Goal: Task Accomplishment & Management: Use online tool/utility

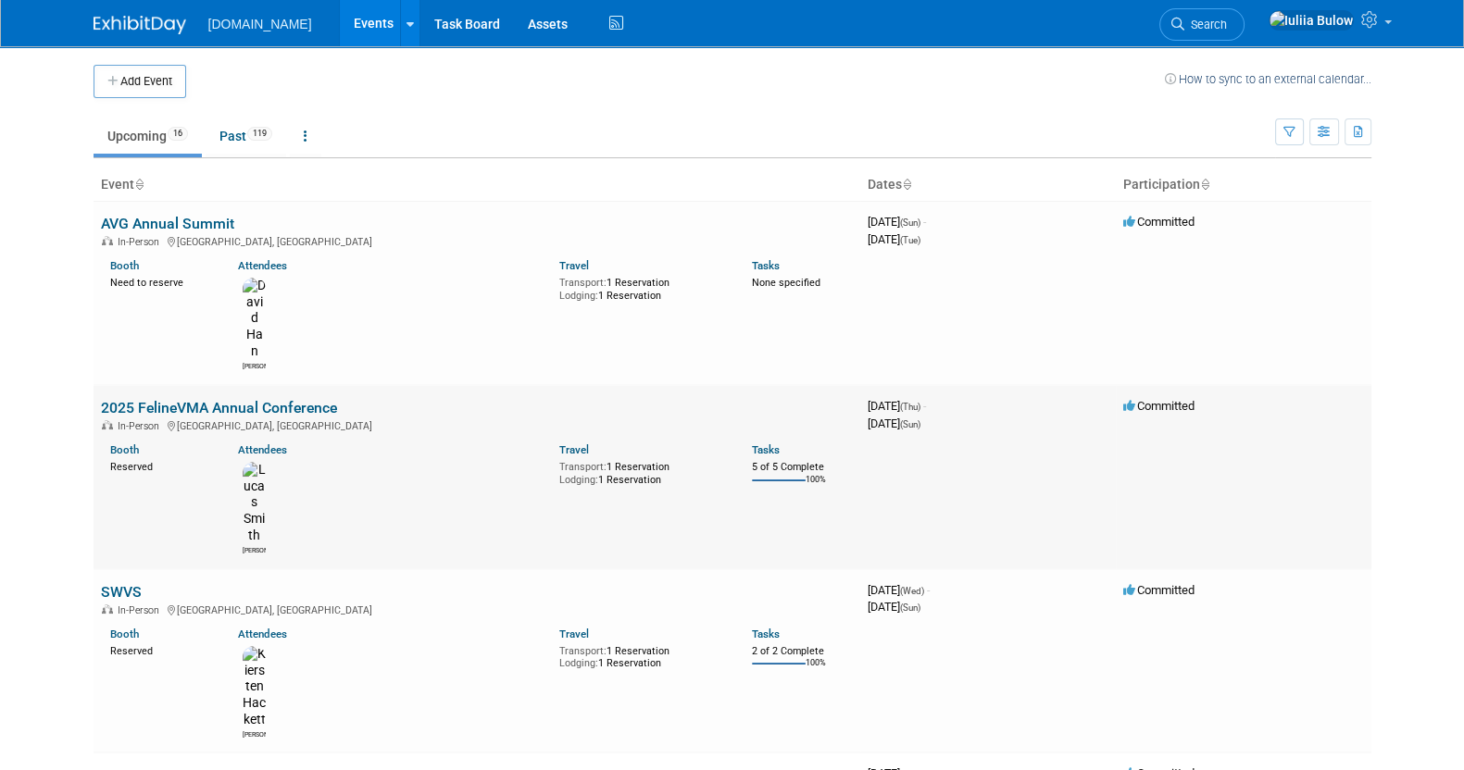
click at [185, 399] on link "2025 FelineVMA Annual Conference" at bounding box center [219, 408] width 236 height 18
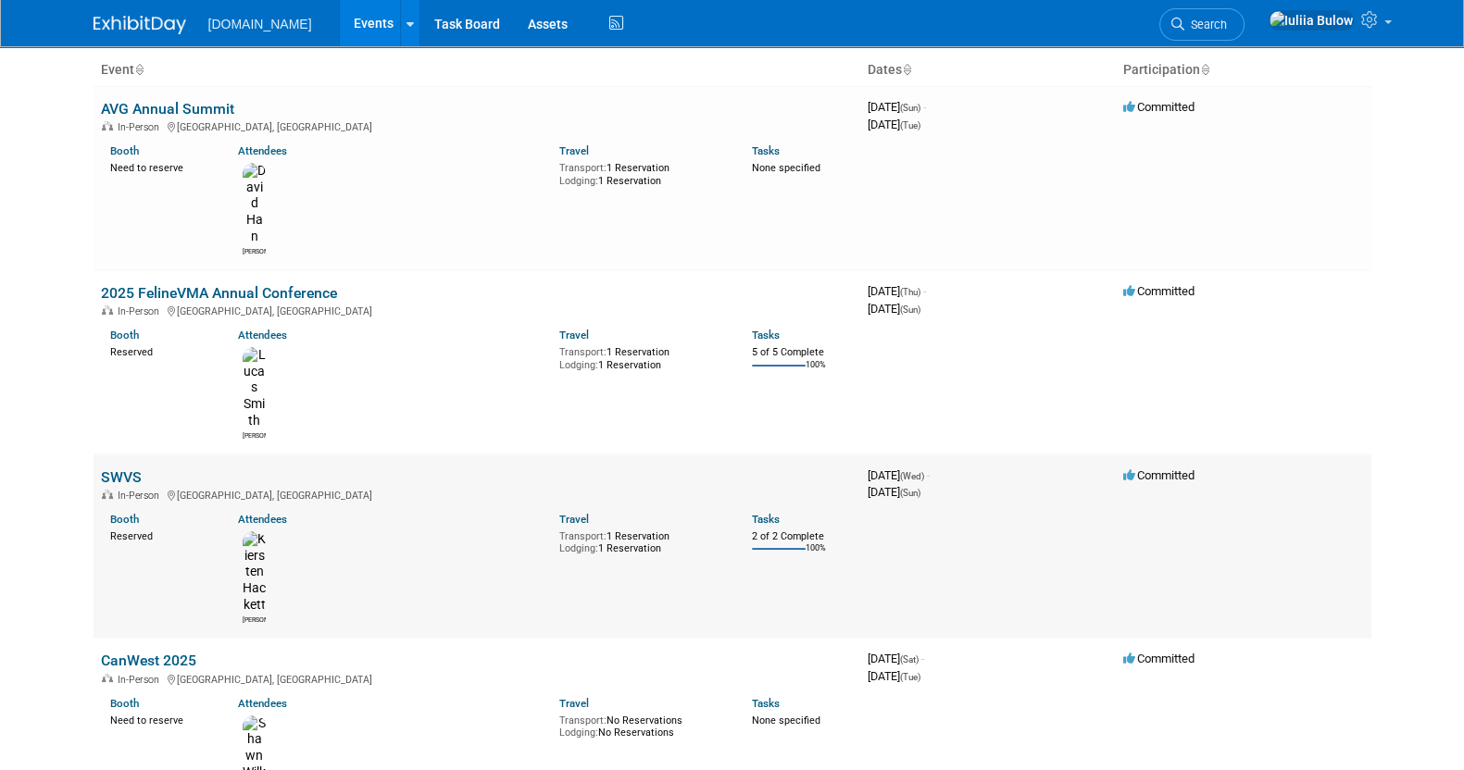
click at [126, 469] on link "SWVS" at bounding box center [121, 478] width 41 height 18
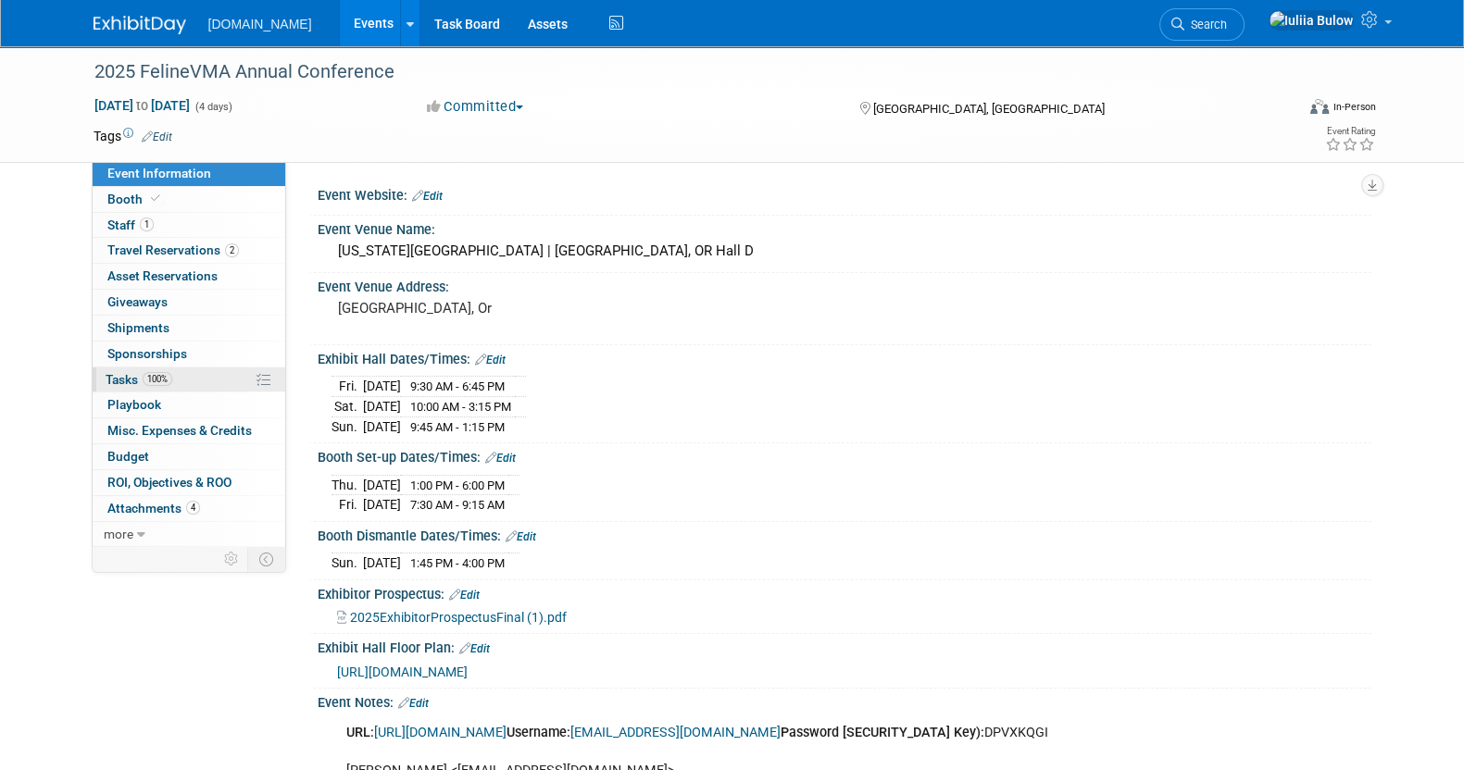
click at [193, 382] on link "100% Tasks 100%" at bounding box center [189, 380] width 193 height 25
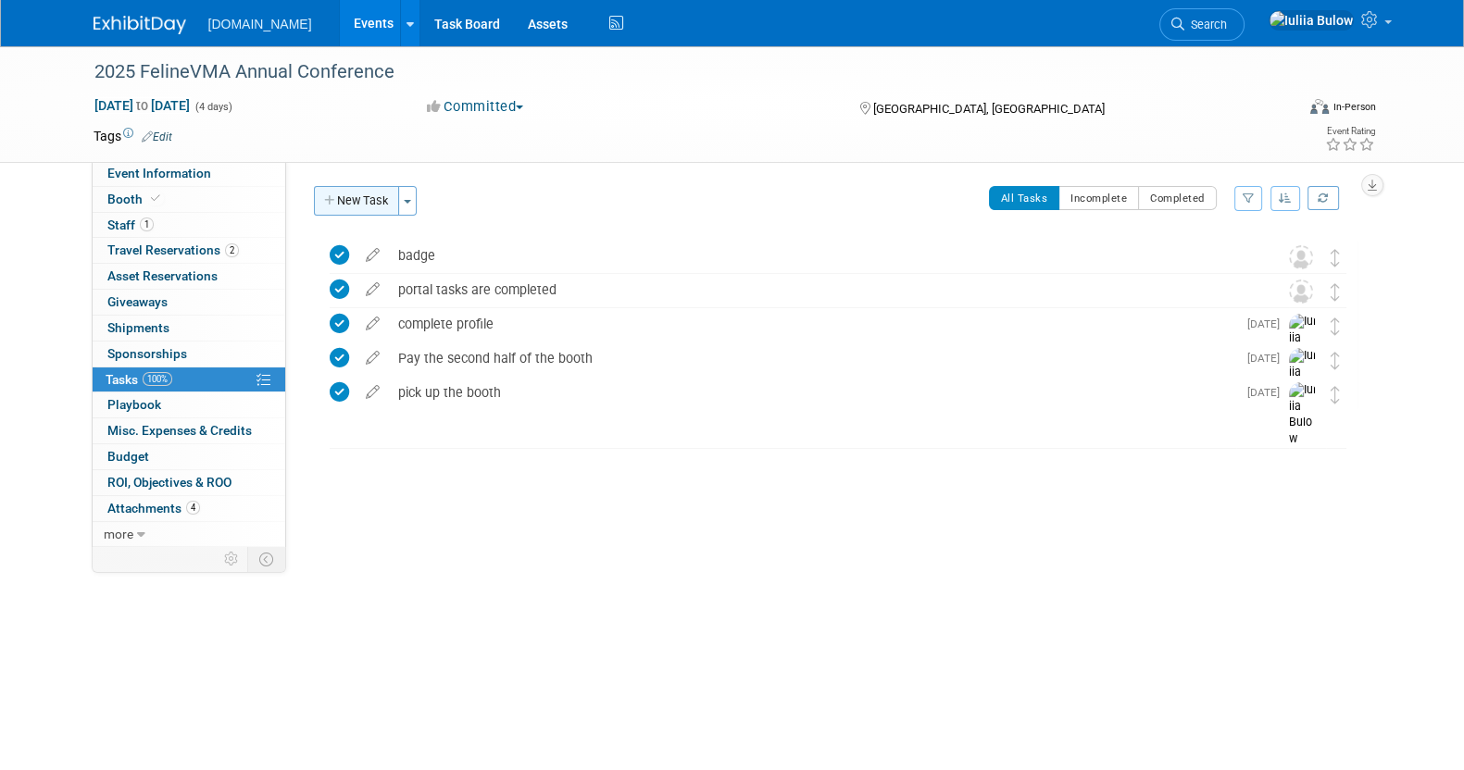
click at [356, 191] on button "New Task" at bounding box center [356, 201] width 85 height 30
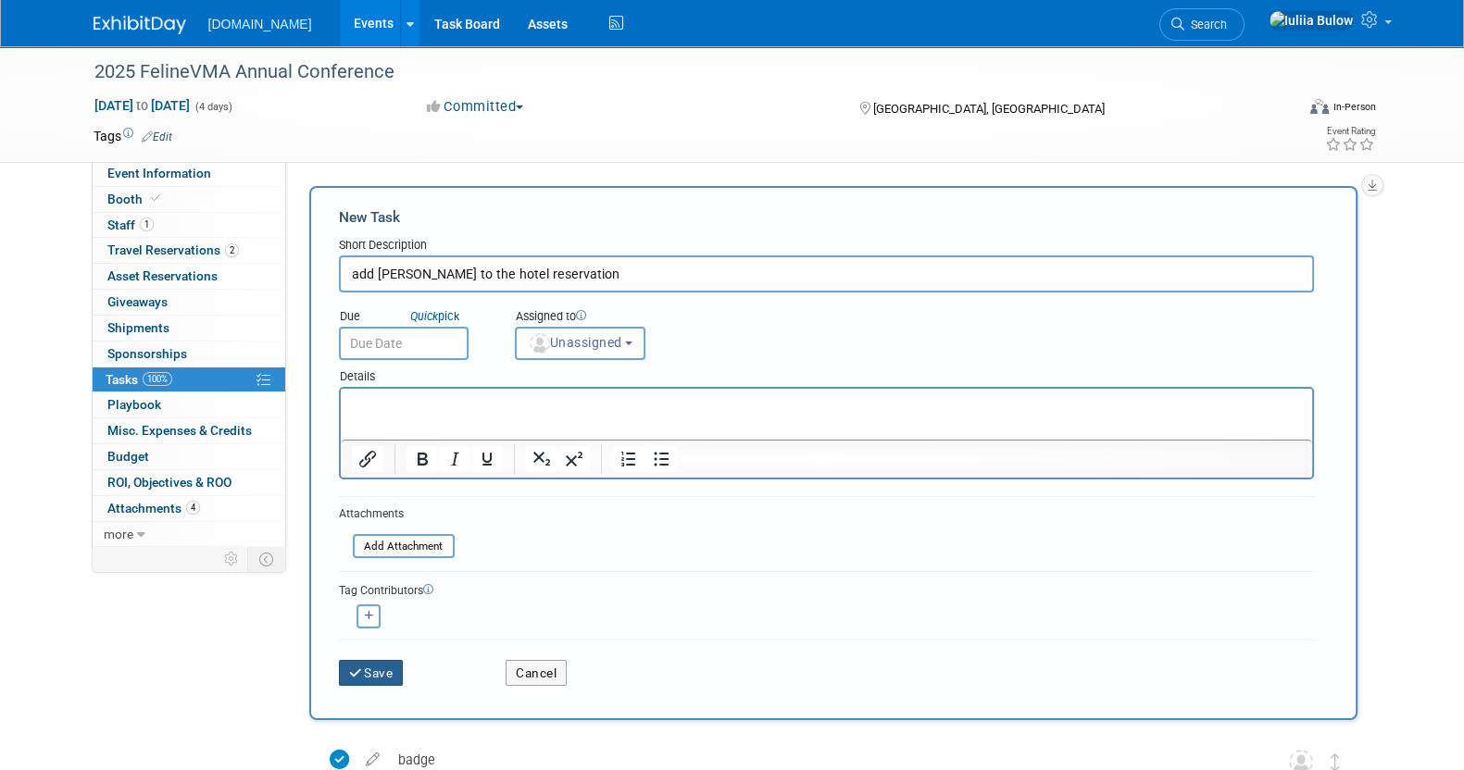
type input "add Lucas to the hotel reservation"
click at [389, 671] on button "Save" at bounding box center [371, 673] width 65 height 26
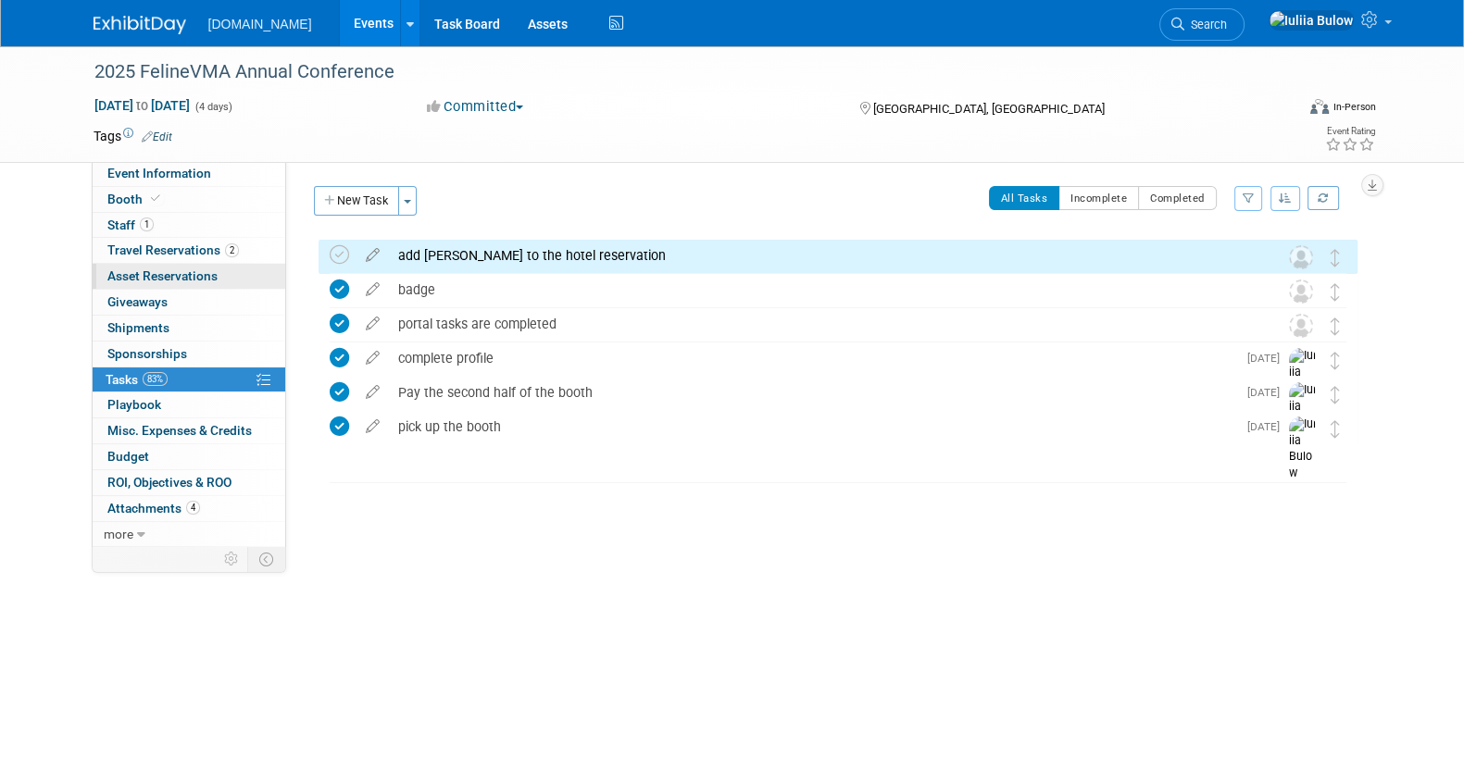
drag, startPoint x: 335, startPoint y: 257, endPoint x: 262, endPoint y: 276, distance: 75.7
click at [262, 275] on div "Event Information Event Info Booth Booth 1 Staff 1 Staff 2 Travel Reservations …" at bounding box center [733, 295] width 1306 height 499
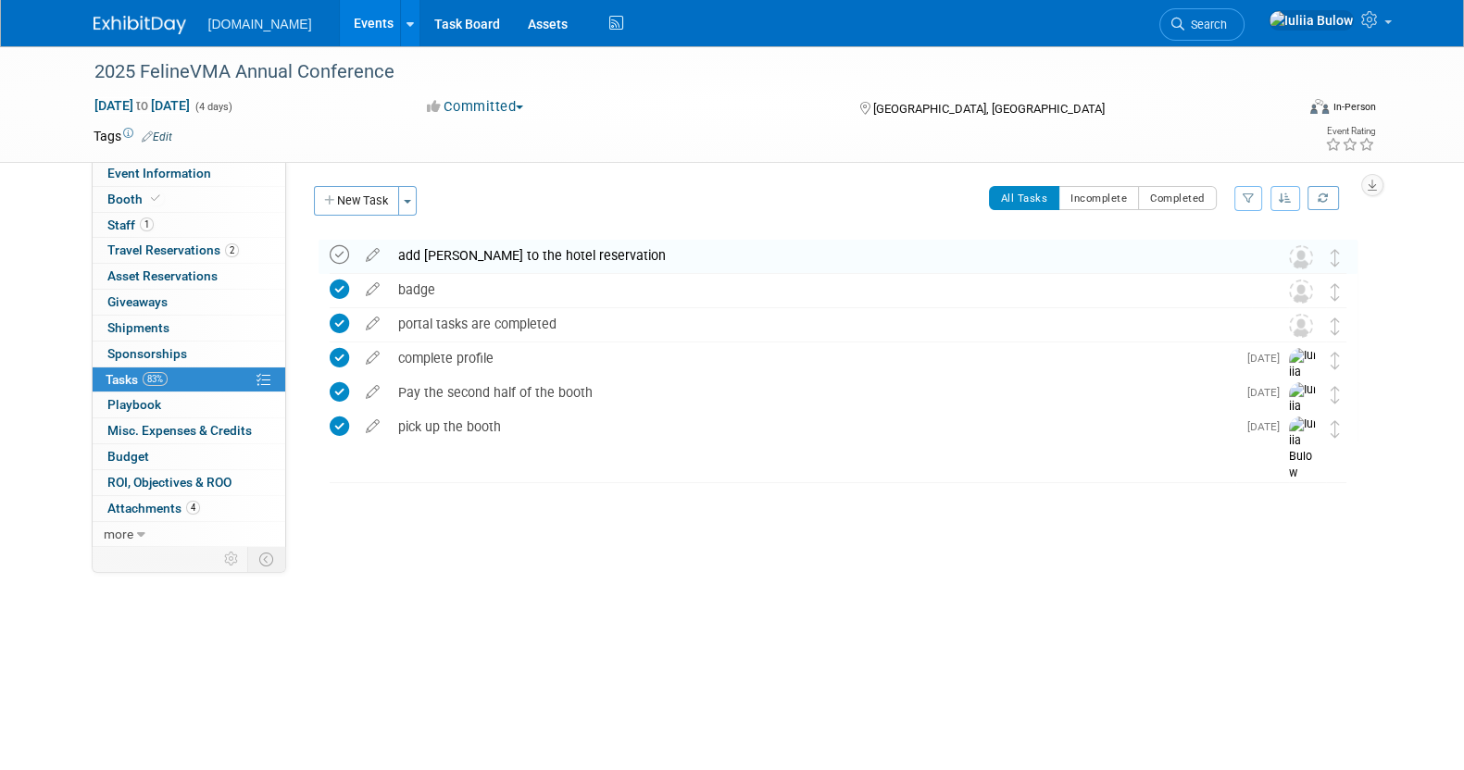
click at [338, 258] on icon at bounding box center [339, 254] width 19 height 19
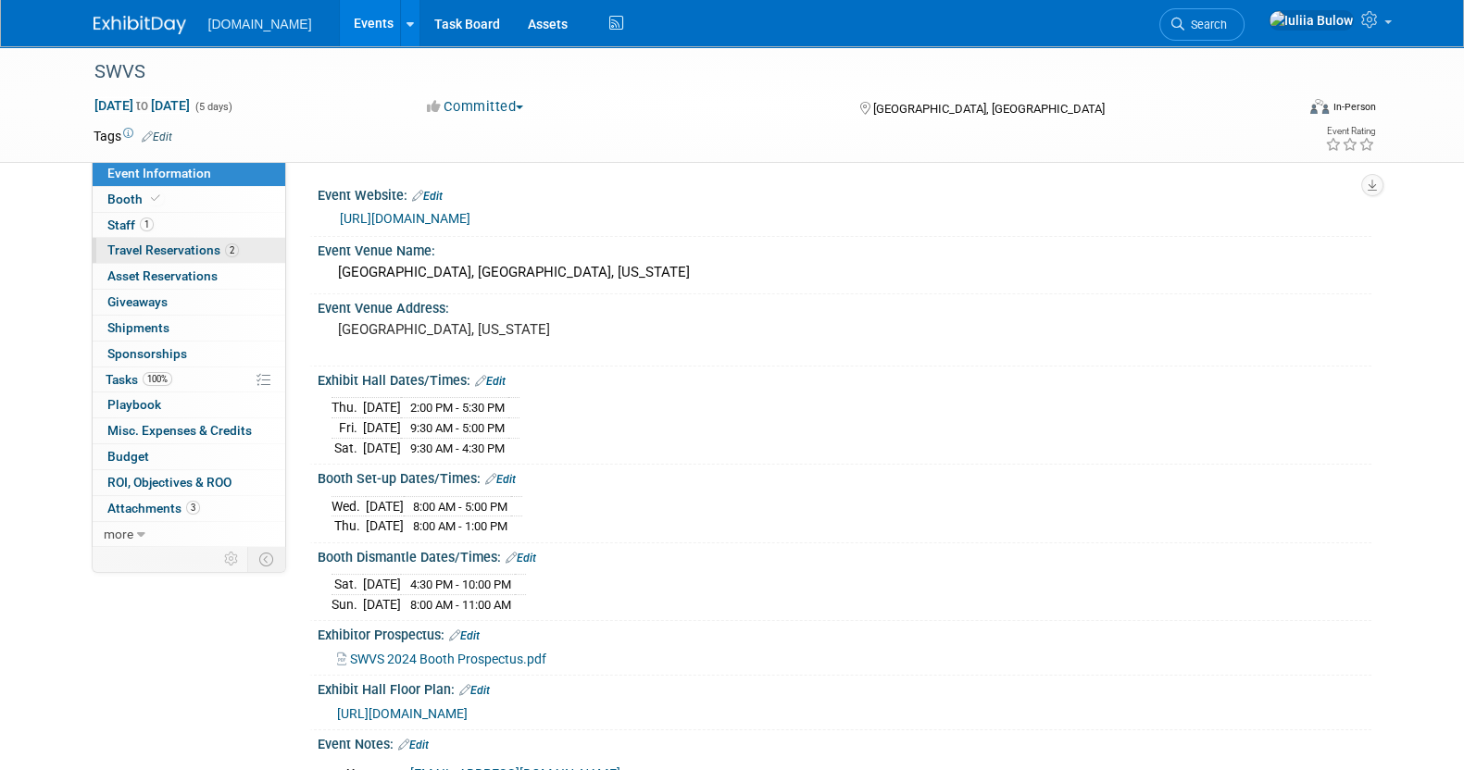
click at [207, 248] on span "Travel Reservations 2" at bounding box center [172, 250] width 131 height 15
